Goal: Find specific page/section: Find specific page/section

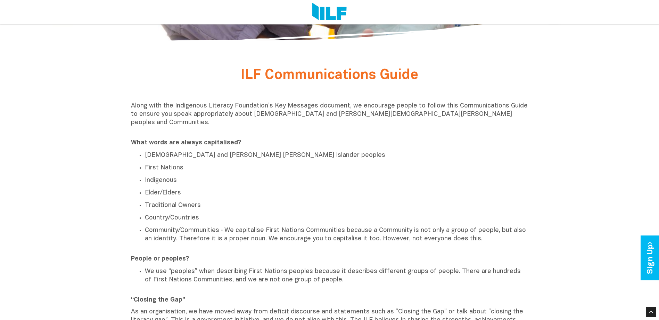
scroll to position [313, 0]
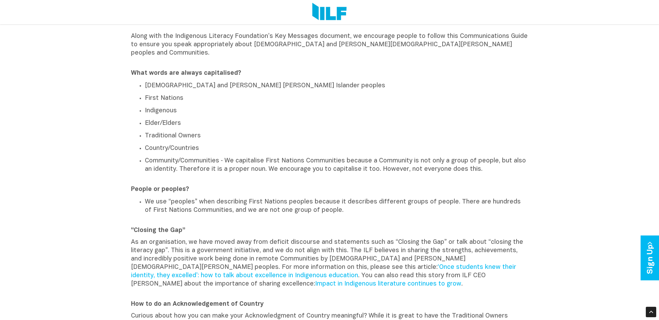
click at [444, 132] on p "Traditional Owners" at bounding box center [337, 136] width 384 height 8
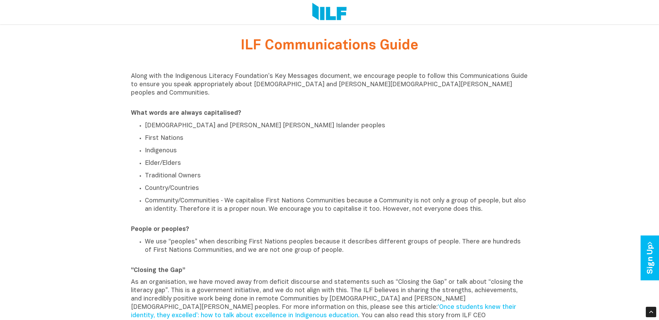
scroll to position [269, 0]
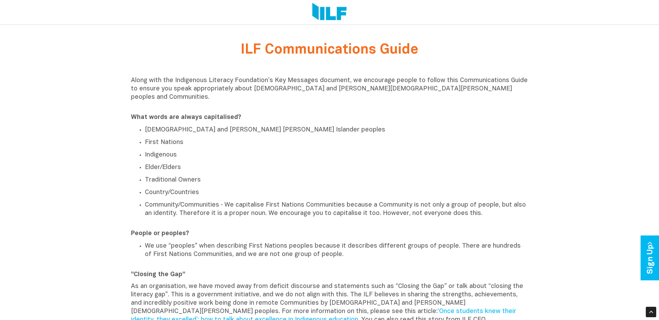
click at [368, 151] on p "Indigenous" at bounding box center [337, 155] width 384 height 8
